Goal: Find specific fact: Find contact information

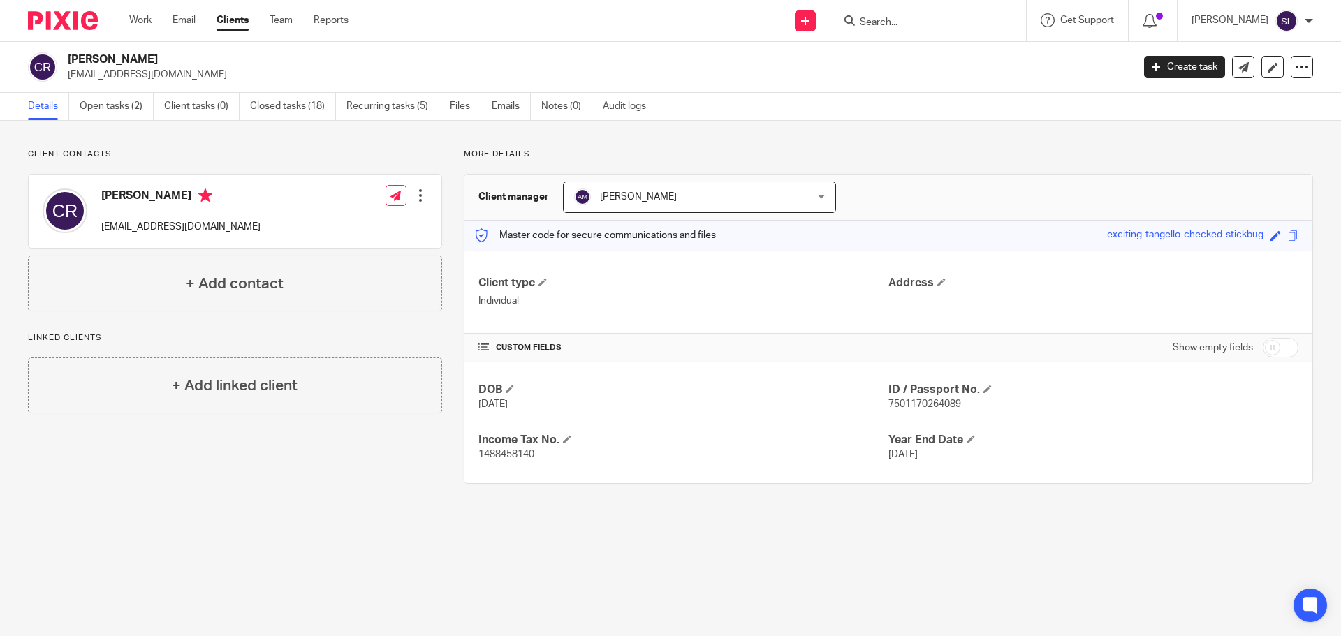
click at [901, 20] on input "Search" at bounding box center [921, 23] width 126 height 13
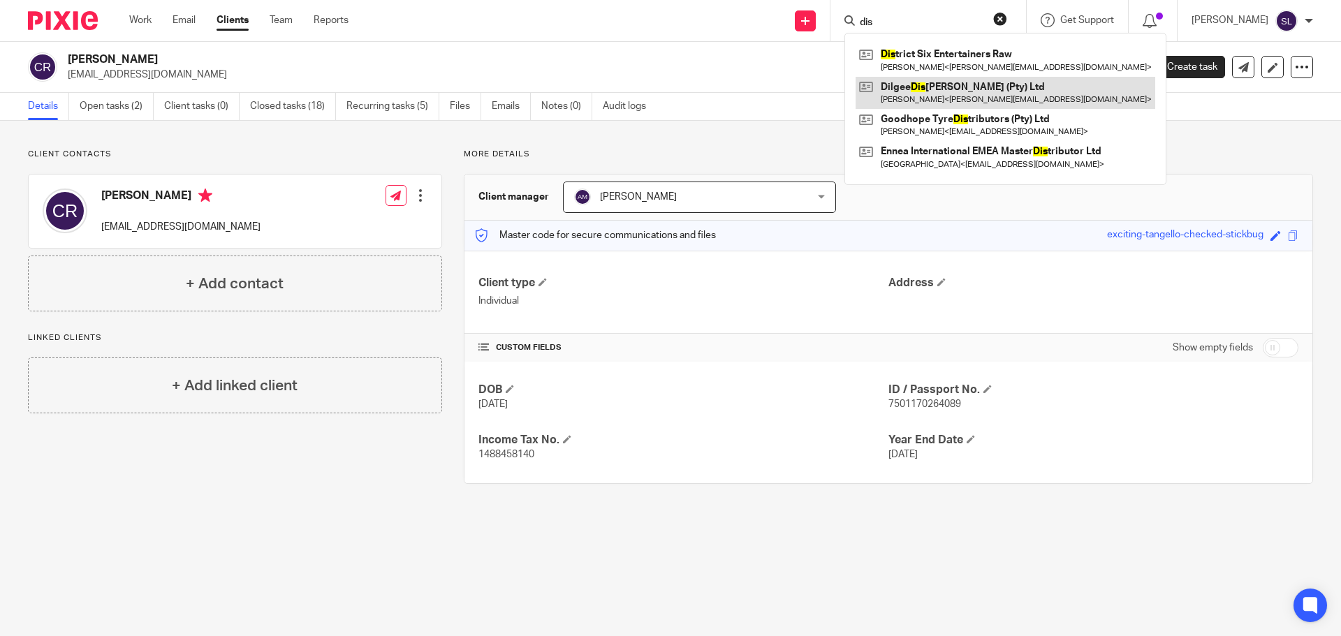
type input "dis"
click at [918, 78] on link at bounding box center [1006, 93] width 300 height 32
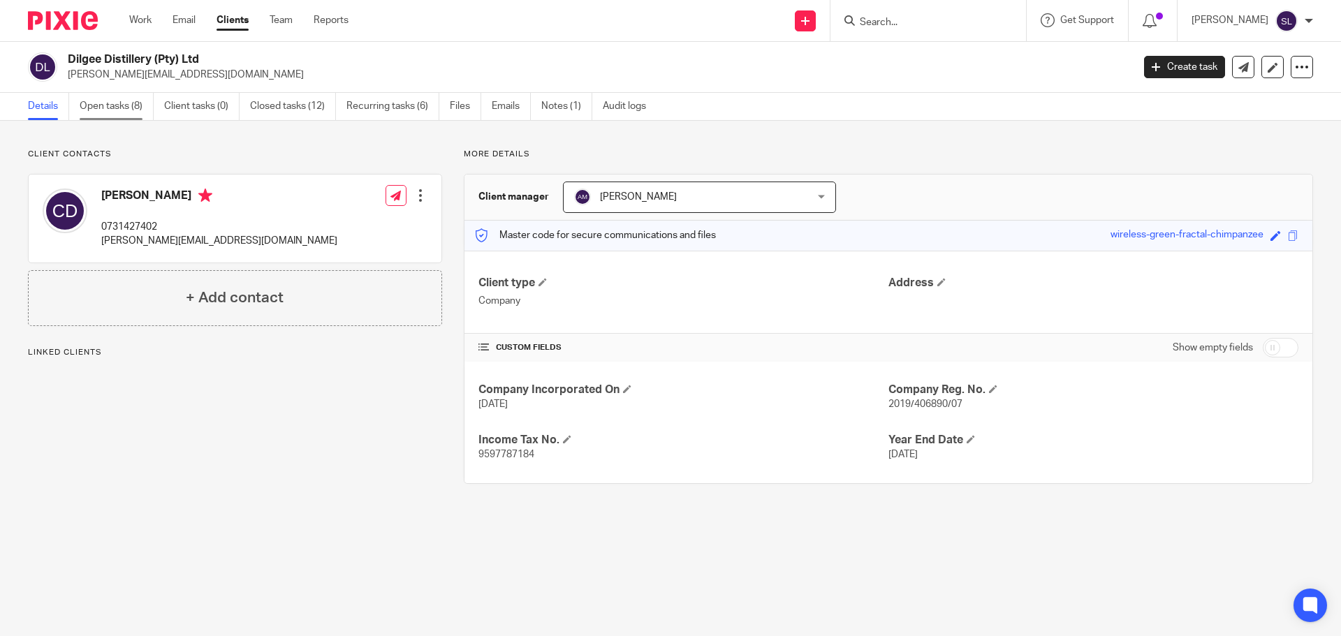
click at [124, 105] on link "Open tasks (8)" at bounding box center [117, 106] width 74 height 27
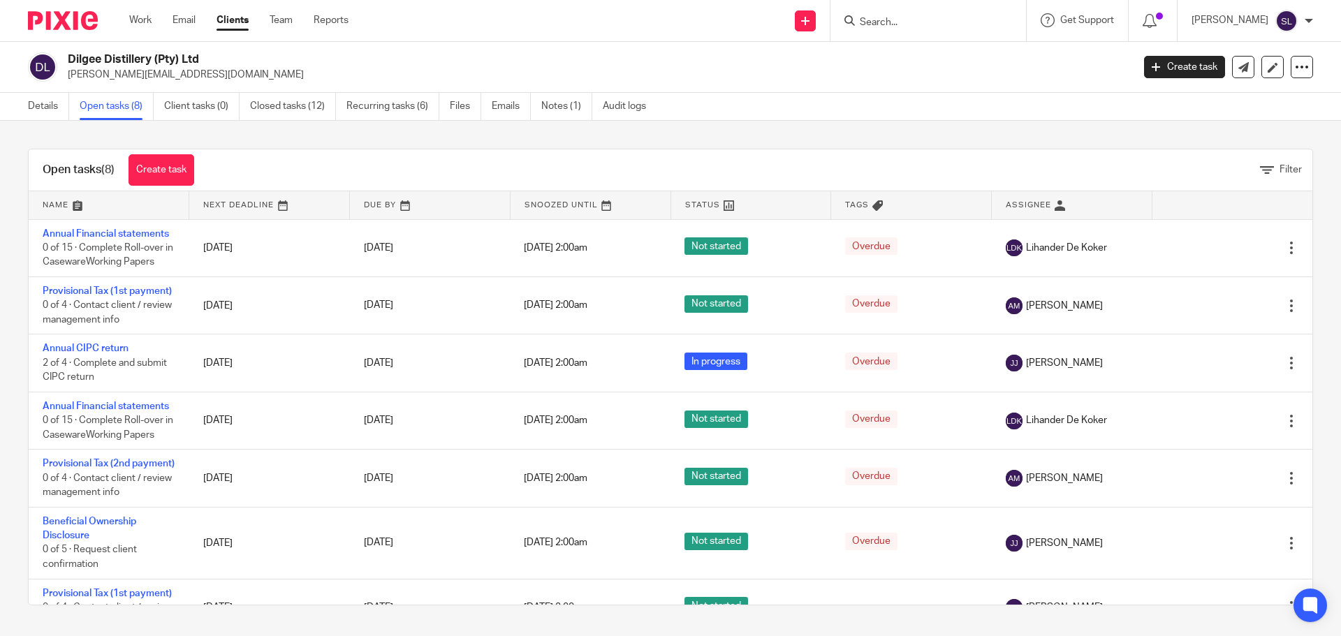
drag, startPoint x: 71, startPoint y: 55, endPoint x: 200, endPoint y: 59, distance: 130.0
click at [200, 59] on h2 "Dilgee Distillery (Pty) Ltd" at bounding box center [490, 59] width 844 height 15
copy h2 "Dilgee Distillery (Pty) Ltd"
click at [580, 115] on link "Notes (1)" at bounding box center [566, 106] width 51 height 27
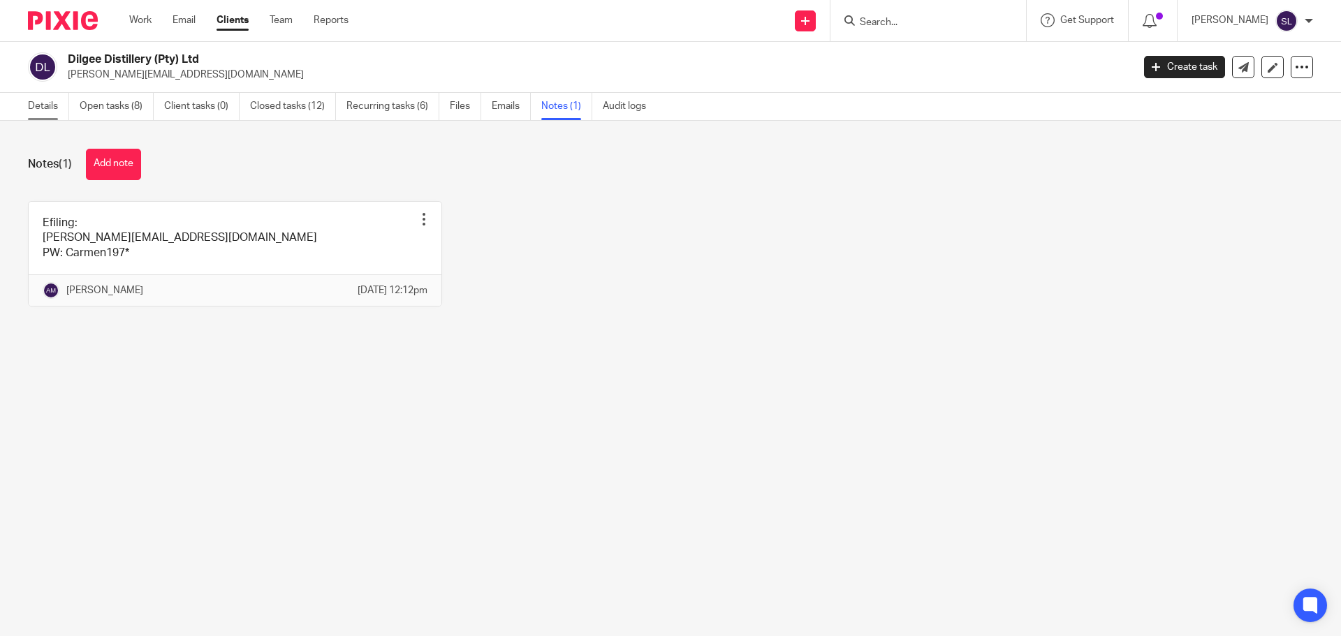
click at [35, 103] on link "Details" at bounding box center [48, 106] width 41 height 27
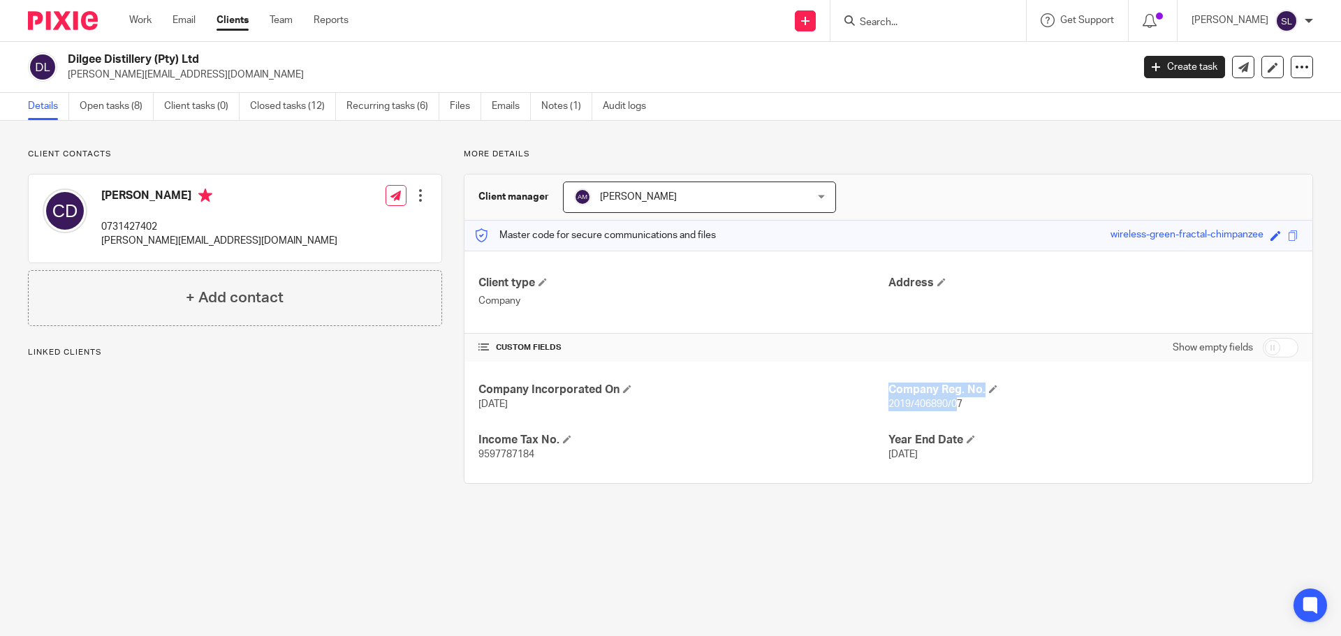
drag, startPoint x: 880, startPoint y: 405, endPoint x: 951, endPoint y: 409, distance: 70.6
click at [951, 409] on div "Company Incorporated On [DATE] Company Reg. No. 2019/406890/07 Income Tax No. 9…" at bounding box center [888, 423] width 848 height 122
click at [955, 425] on div "Company Incorporated On [DATE] Company Reg. No. 2019/406890/07 Income Tax No. 9…" at bounding box center [888, 423] width 848 height 122
click at [922, 406] on span "2019/406890/07" at bounding box center [925, 404] width 74 height 10
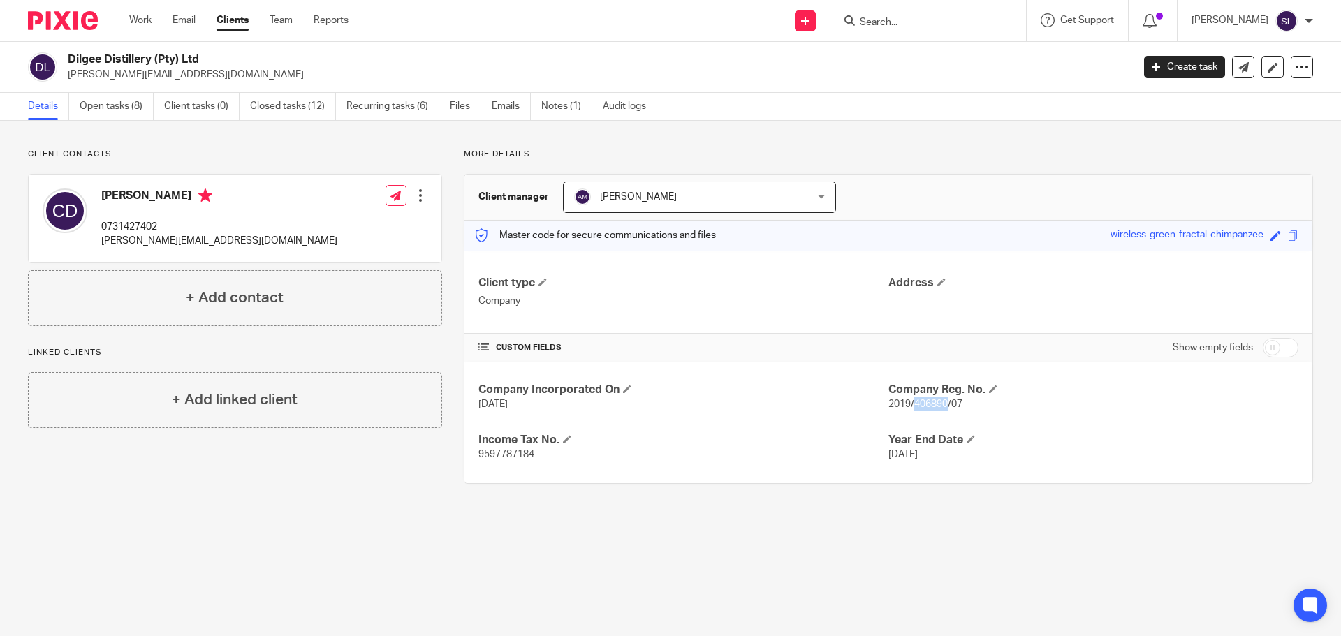
click at [918, 402] on span "2019/406890/07" at bounding box center [925, 404] width 74 height 10
click at [507, 457] on span "9597787184" at bounding box center [506, 455] width 56 height 10
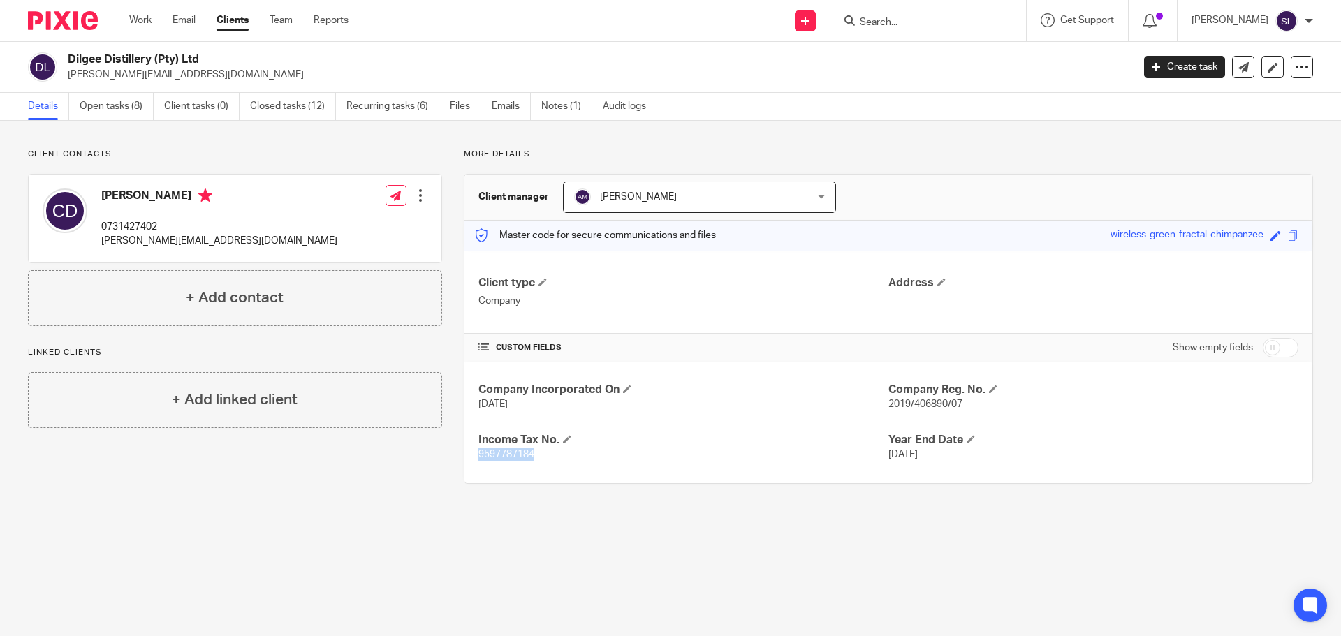
copy span "9597787184"
drag, startPoint x: 69, startPoint y: 54, endPoint x: 198, endPoint y: 64, distance: 128.8
click at [198, 64] on h2 "Dilgee Distillery (Pty) Ltd" at bounding box center [490, 59] width 844 height 15
copy h2 "Dilgee Distillery (Pty) Ltd"
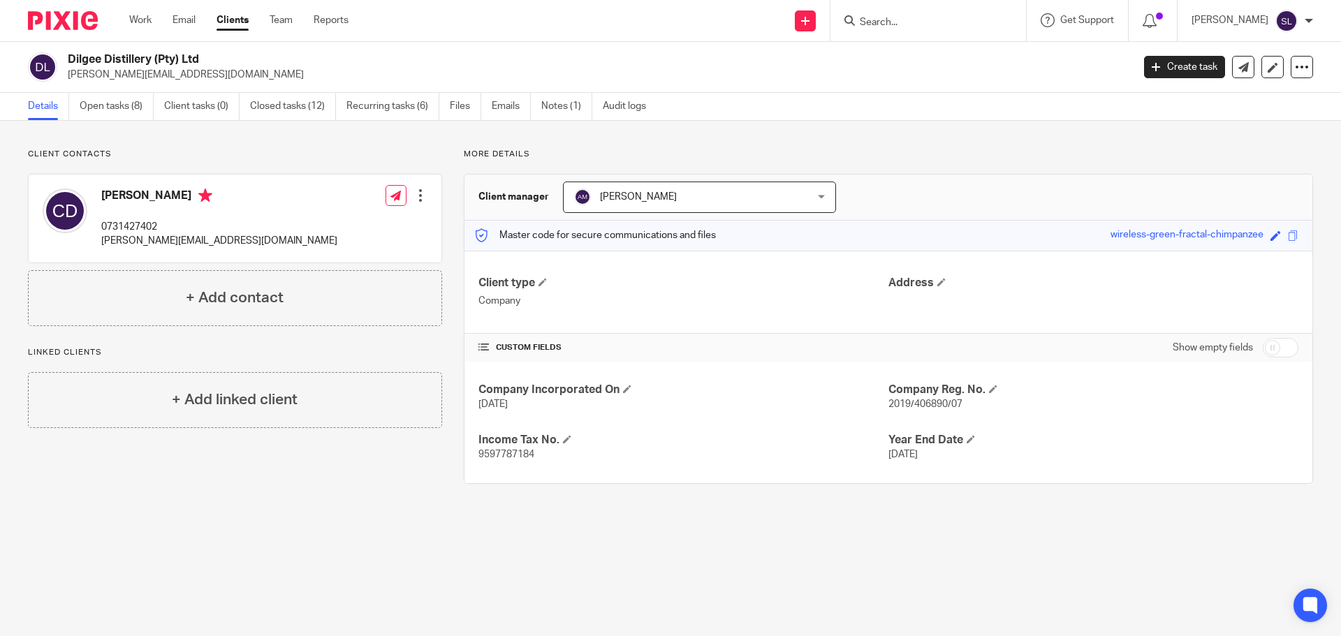
click at [153, 237] on p "[PERSON_NAME][EMAIL_ADDRESS][DOMAIN_NAME]" at bounding box center [219, 241] width 236 height 14
click at [153, 240] on p "[PERSON_NAME][EMAIL_ADDRESS][DOMAIN_NAME]" at bounding box center [219, 241] width 236 height 14
copy div "[PERSON_NAME][EMAIL_ADDRESS][DOMAIN_NAME]"
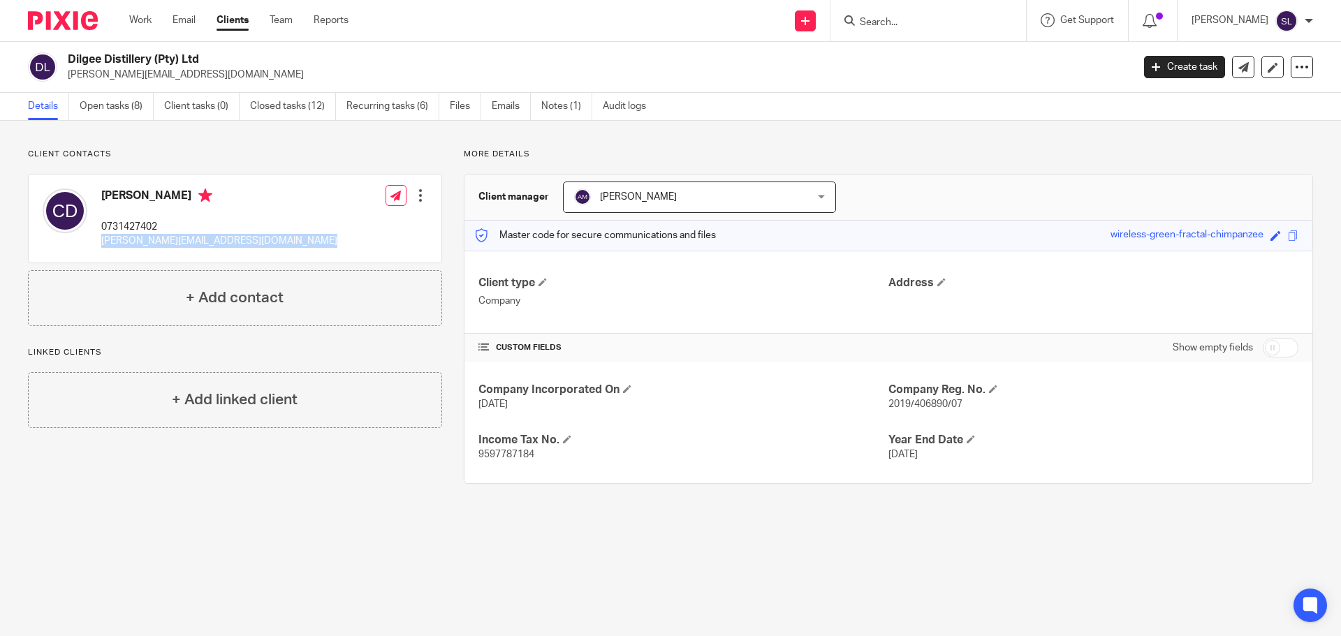
drag, startPoint x: 68, startPoint y: 55, endPoint x: 210, endPoint y: 64, distance: 142.1
click at [210, 64] on h2 "Dilgee Distillery (Pty) Ltd" at bounding box center [490, 59] width 844 height 15
copy h2 "Dilgee Distillery (Pty) Ltd"
